Goal: Task Accomplishment & Management: Manage account settings

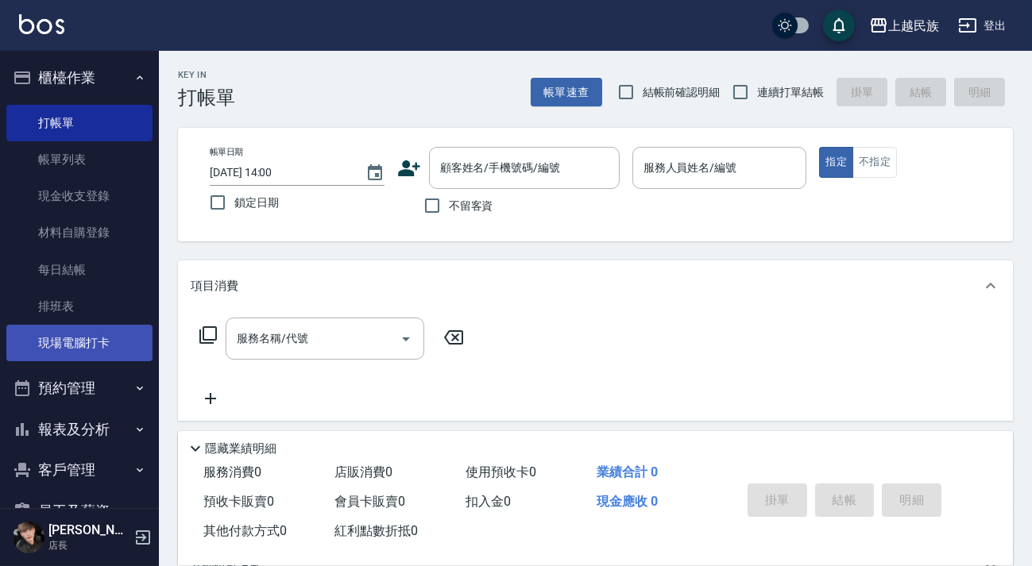
click at [94, 329] on link "現場電腦打卡" at bounding box center [79, 343] width 146 height 37
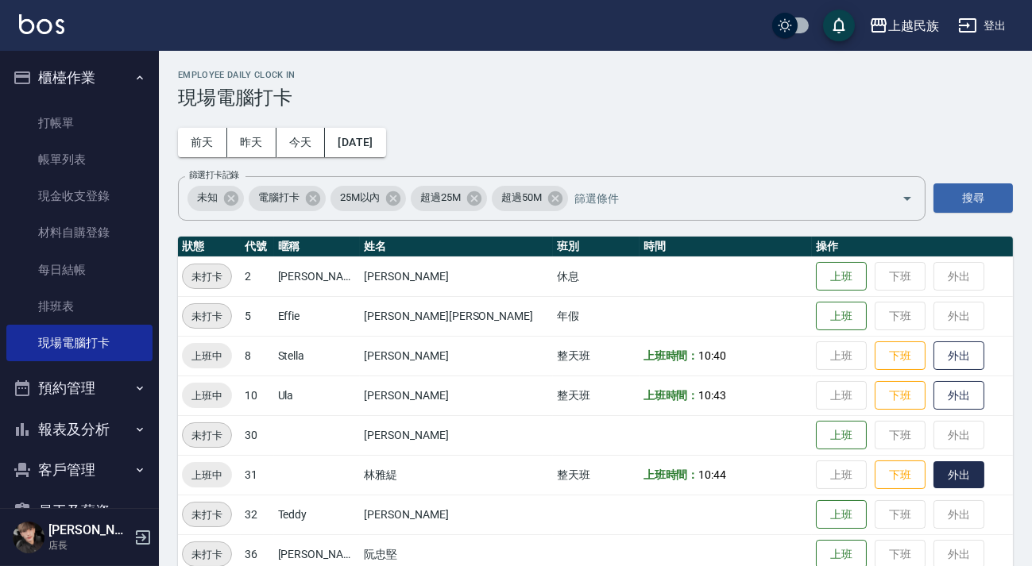
click at [933, 476] on button "外出" at bounding box center [958, 475] width 51 height 28
click at [884, 538] on td "上班 下班 外出" at bounding box center [912, 554] width 201 height 40
click at [37, 33] on link at bounding box center [41, 25] width 45 height 23
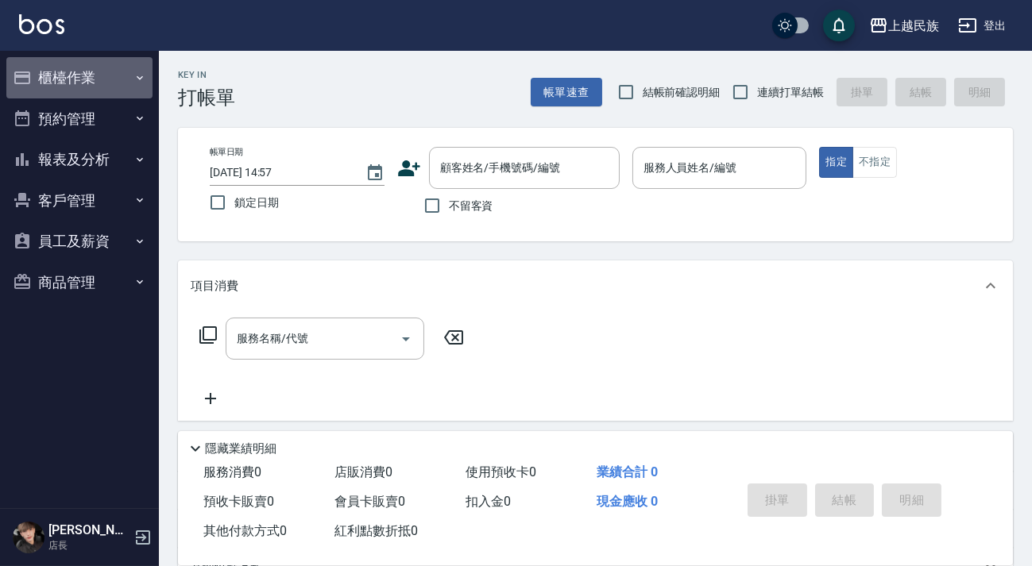
click at [67, 79] on button "櫃檯作業" at bounding box center [79, 77] width 146 height 41
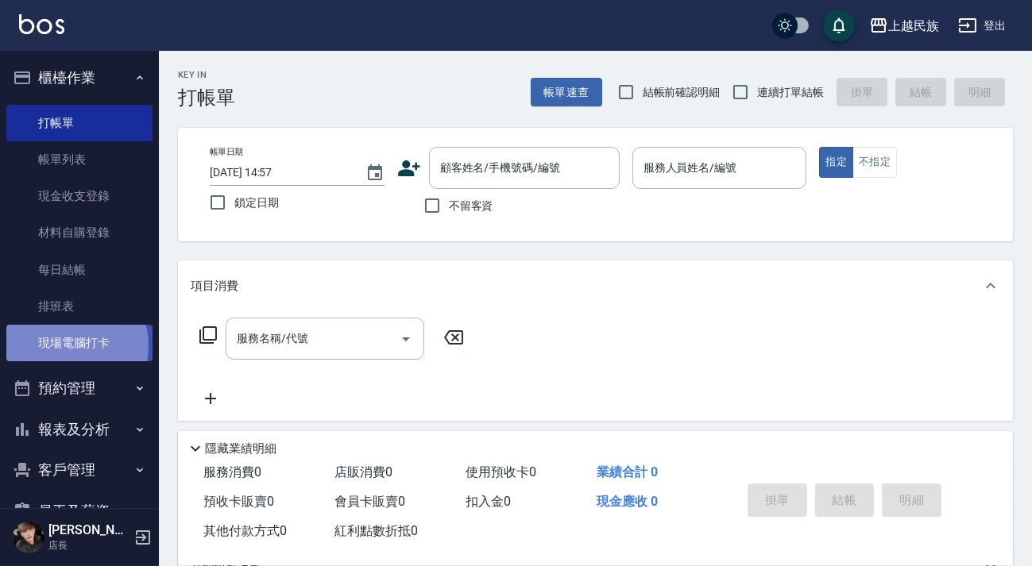
click at [70, 345] on link "現場電腦打卡" at bounding box center [79, 343] width 146 height 37
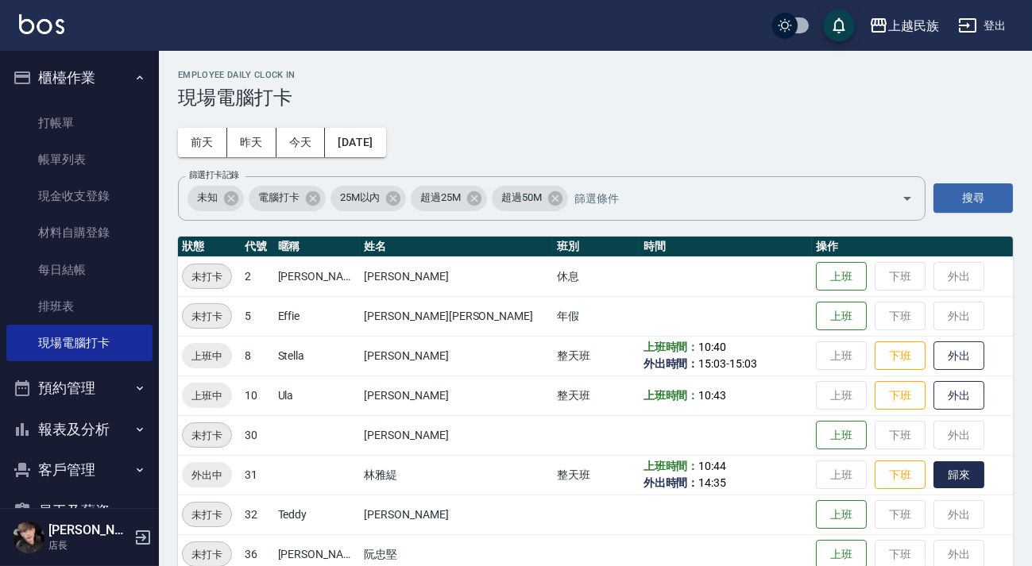
click at [933, 482] on button "歸來" at bounding box center [958, 475] width 51 height 28
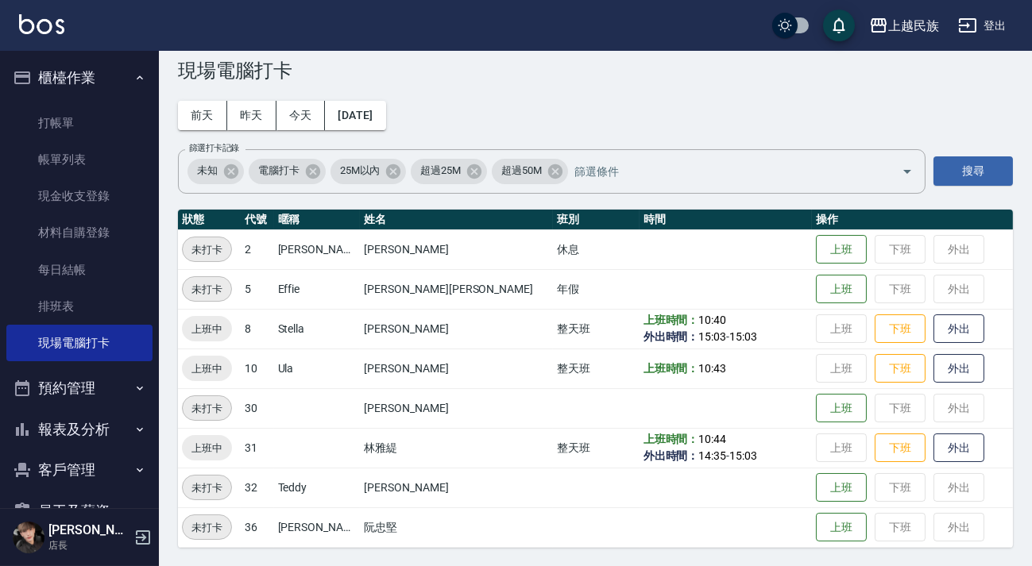
click at [76, 469] on button "客戶管理" at bounding box center [79, 469] width 146 height 41
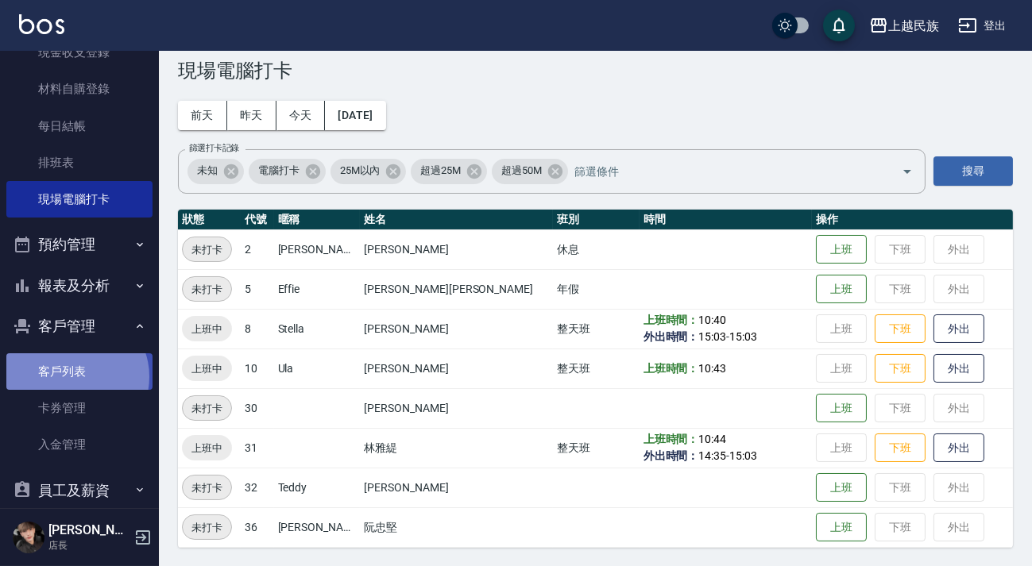
click at [75, 376] on link "客戶列表" at bounding box center [79, 371] width 146 height 37
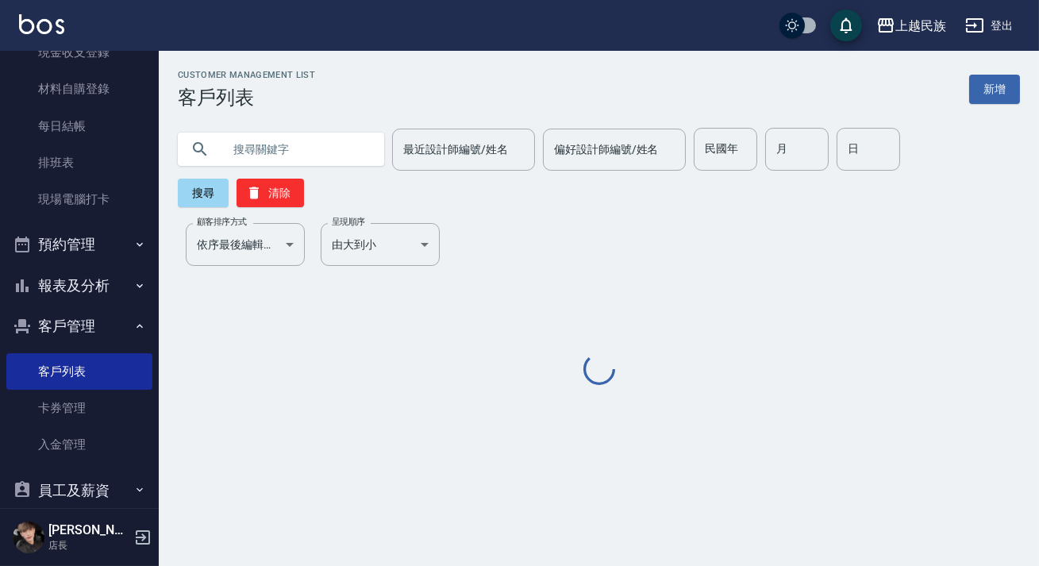
click at [356, 150] on input "text" at bounding box center [296, 149] width 149 height 43
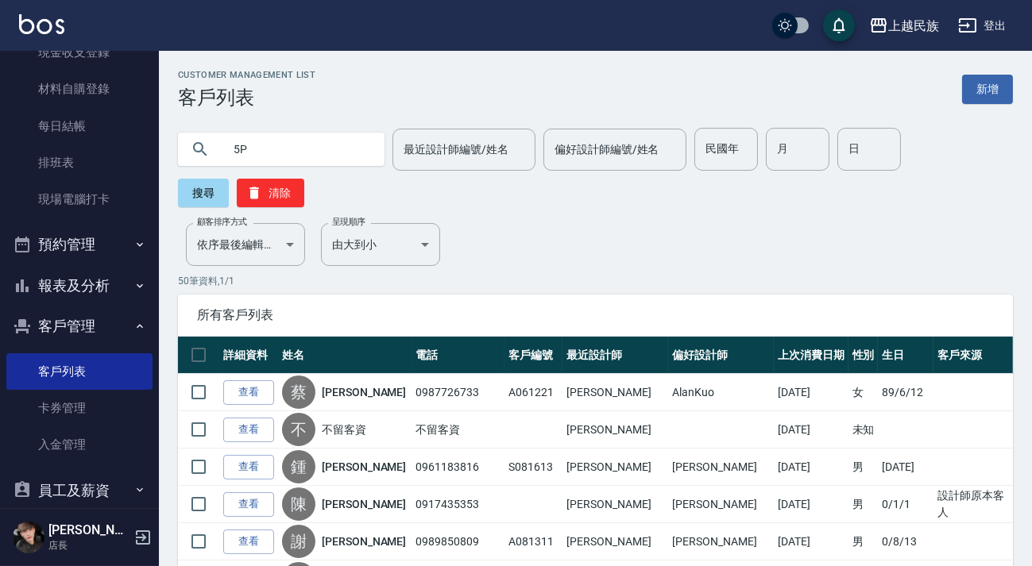
type input "5"
type input "振"
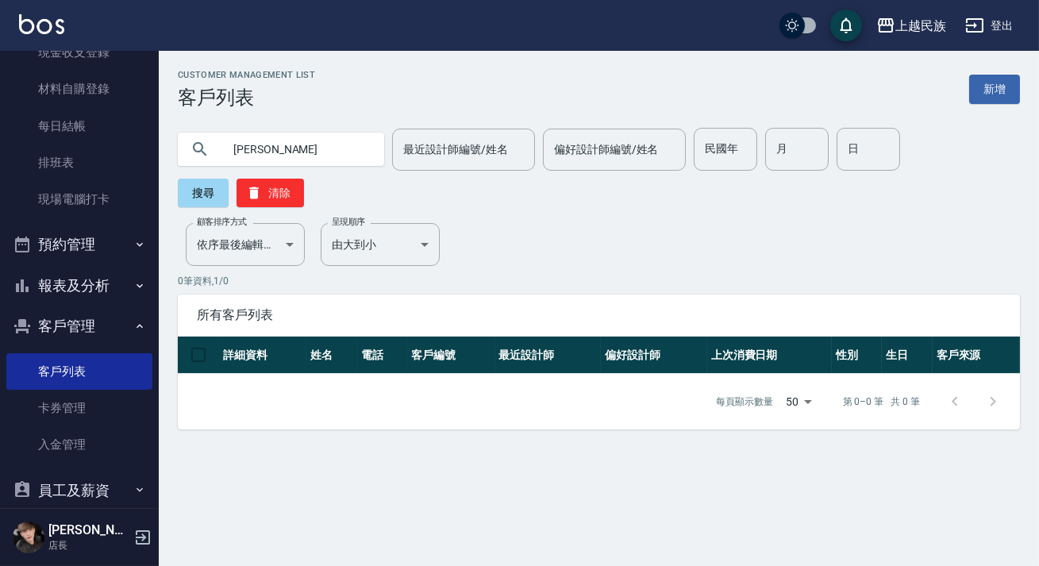
type input "鄭"
type input "賴"
